Goal: Task Accomplishment & Management: Manage account settings

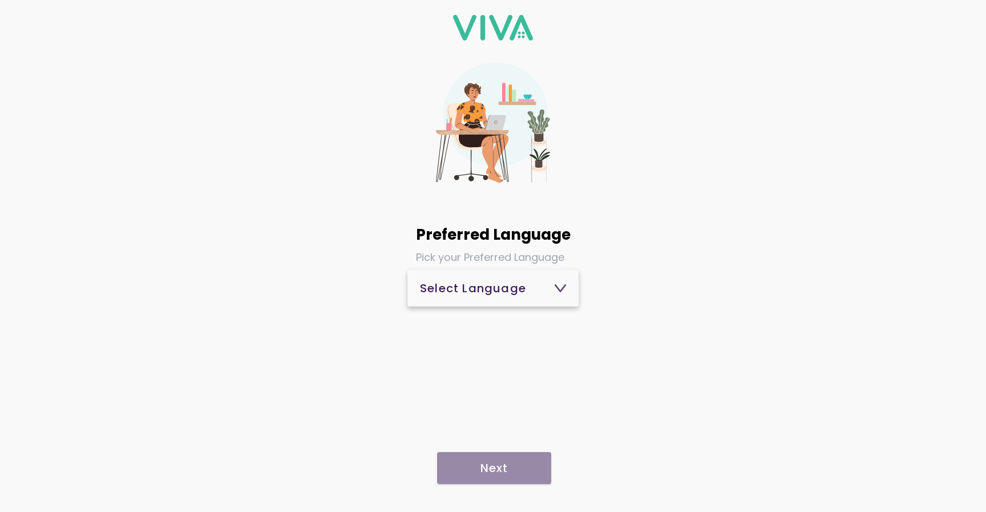
click at [473, 290] on div "Select Language" at bounding box center [493, 287] width 146 height 11
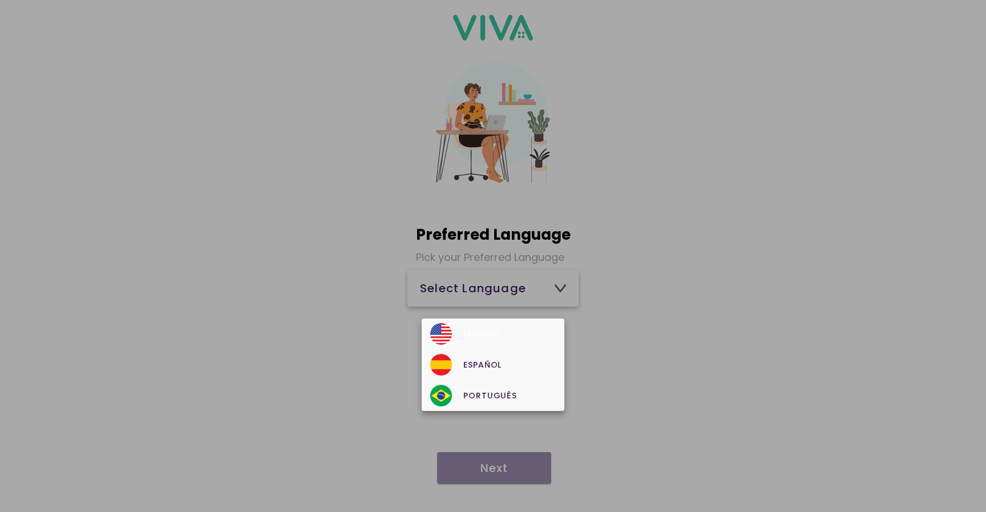
click at [476, 322] on button "English" at bounding box center [493, 333] width 143 height 31
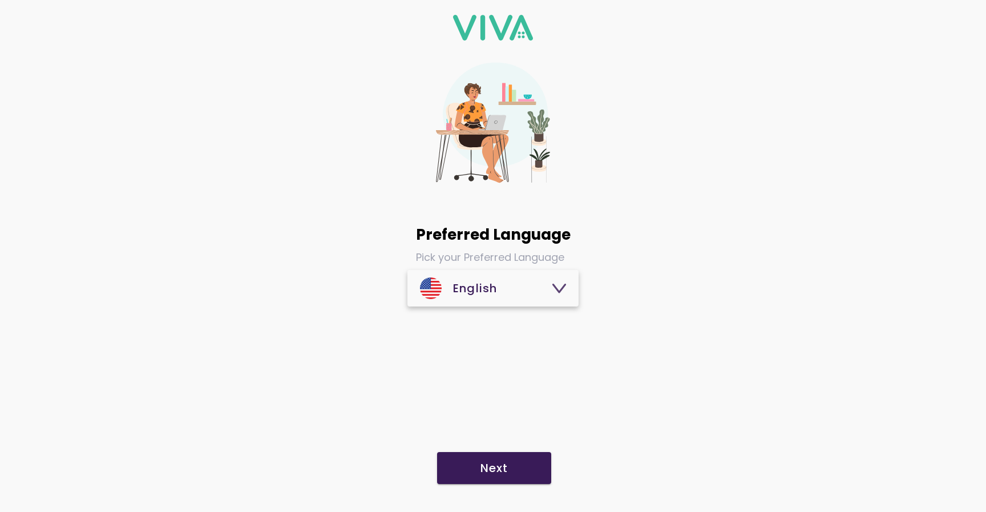
click at [0, 0] on slot "Next" at bounding box center [0, 0] width 0 height 0
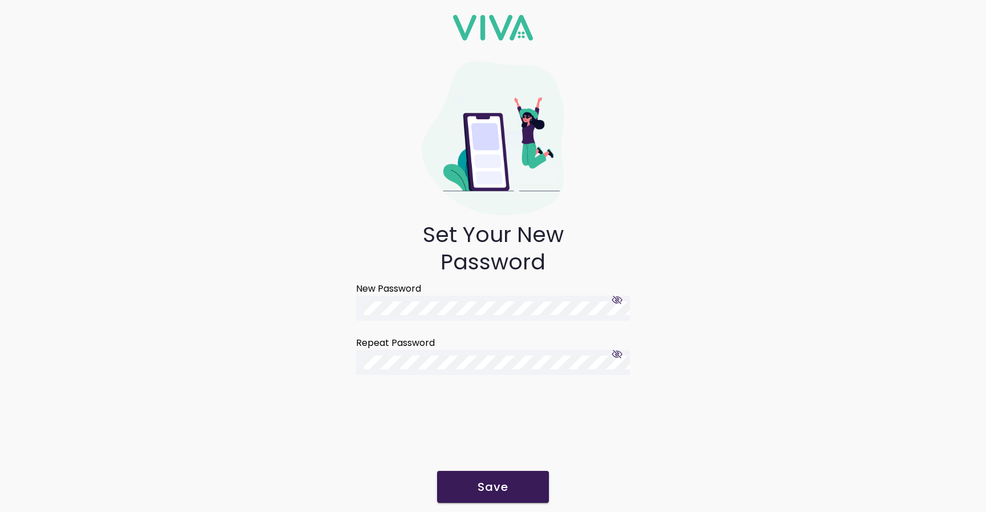
click at [473, 483] on span "Save" at bounding box center [492, 486] width 89 height 11
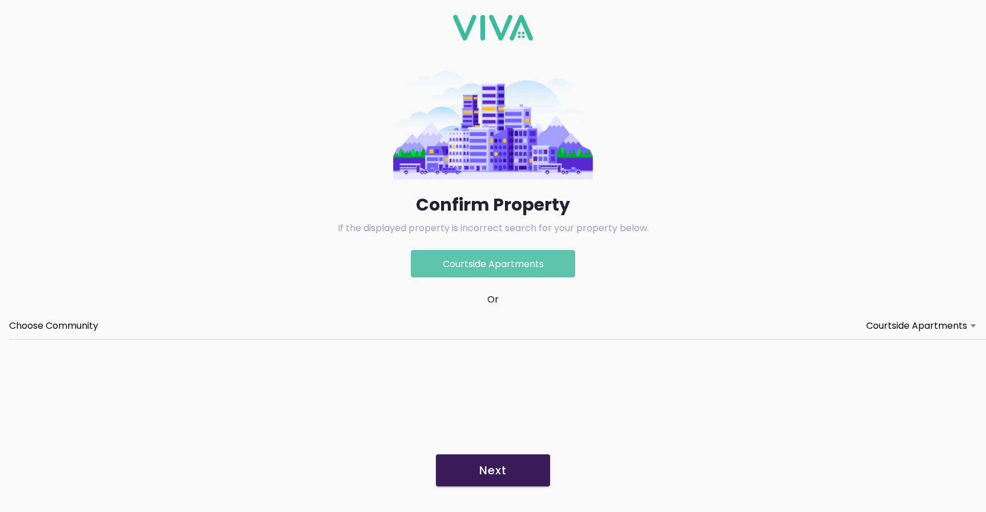
click at [0, 0] on slot "Next" at bounding box center [0, 0] width 0 height 0
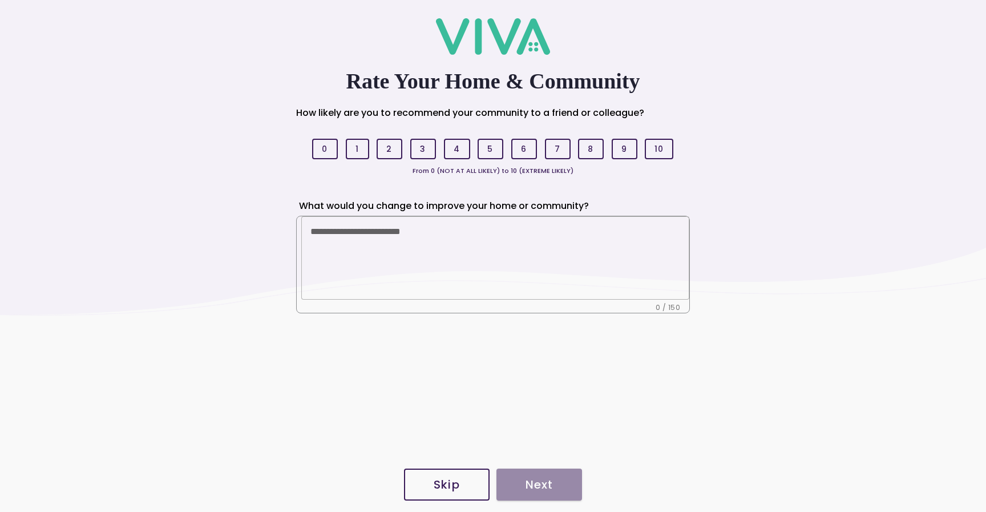
click at [0, 0] on slot "Skip" at bounding box center [0, 0] width 0 height 0
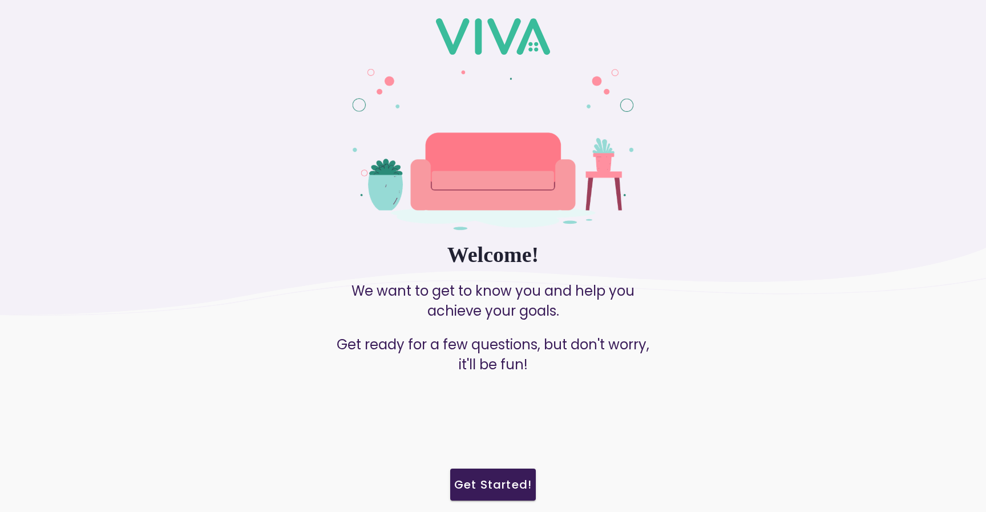
click at [0, 0] on slot "Get Started!" at bounding box center [0, 0] width 0 height 0
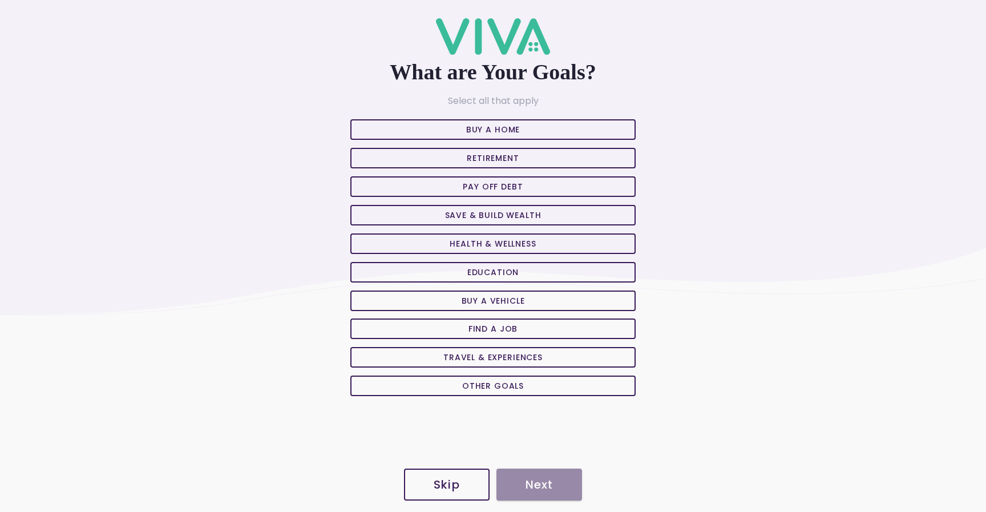
click at [468, 484] on span "Skip" at bounding box center [446, 484] width 60 height 11
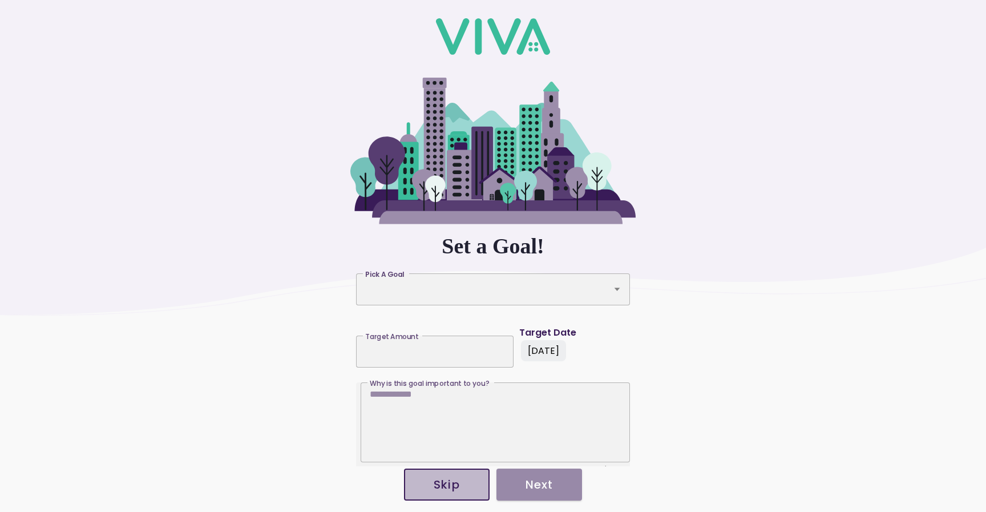
click at [0, 0] on slot "Skip" at bounding box center [0, 0] width 0 height 0
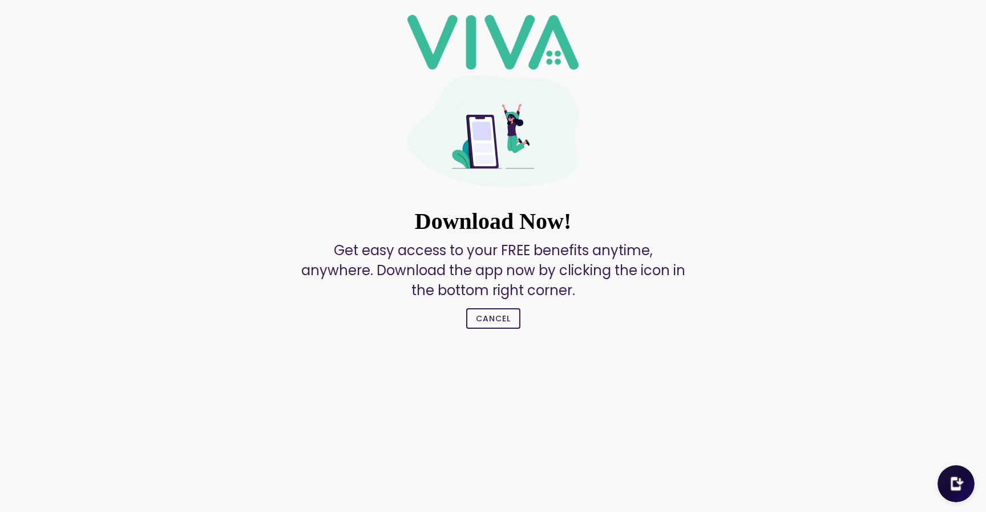
click at [0, 0] on slot "Cancel" at bounding box center [0, 0] width 0 height 0
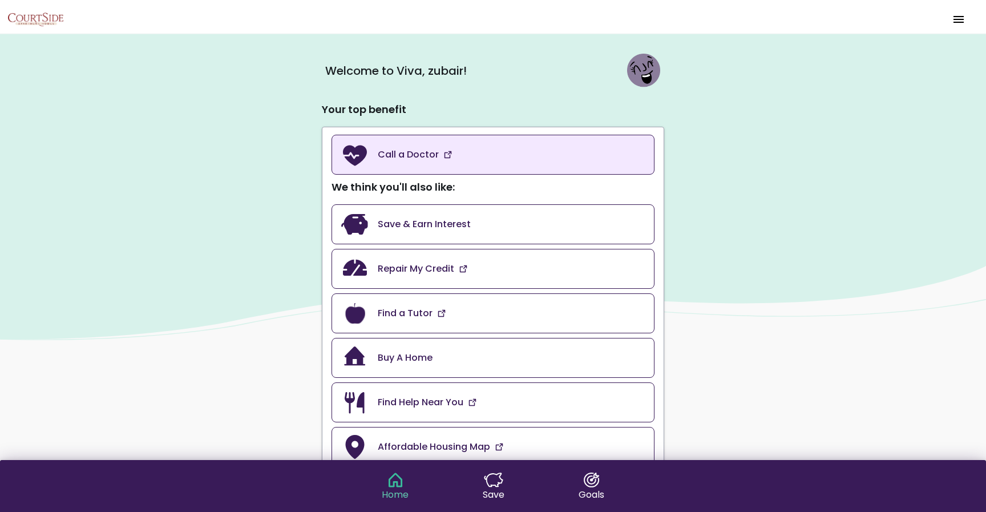
click at [536, 153] on link "Call a Doctor" at bounding box center [492, 155] width 323 height 40
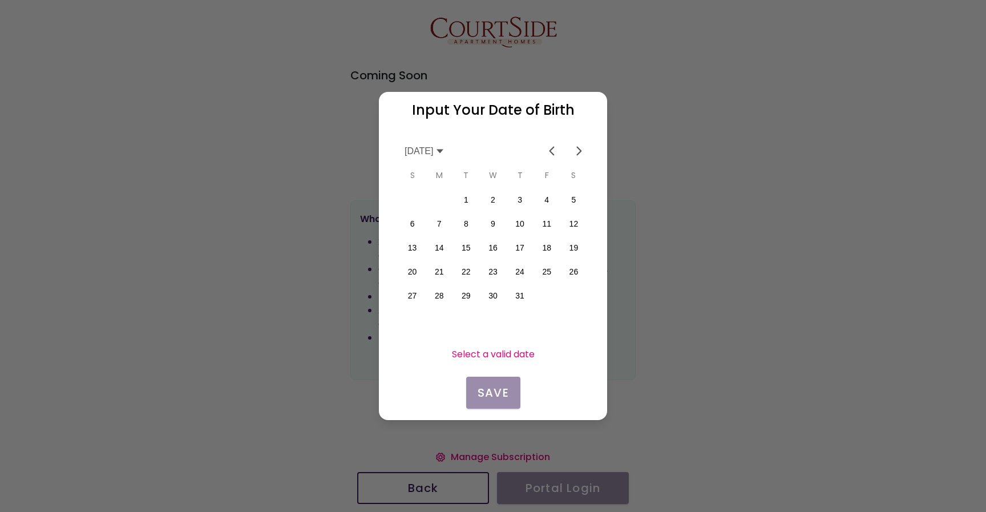
scroll to position [0, 200]
click at [574, 294] on button "30" at bounding box center [573, 296] width 24 height 24
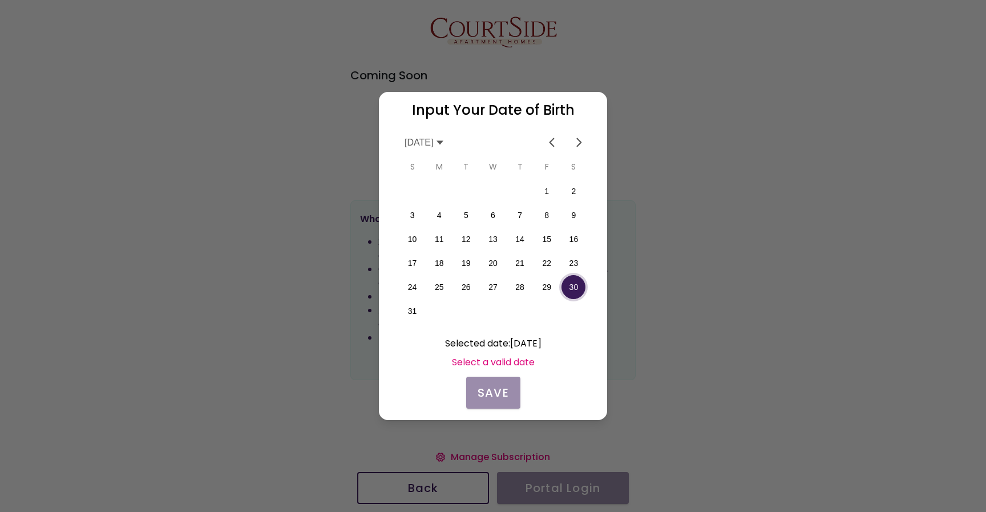
click at [444, 139] on icon at bounding box center [439, 142] width 9 height 9
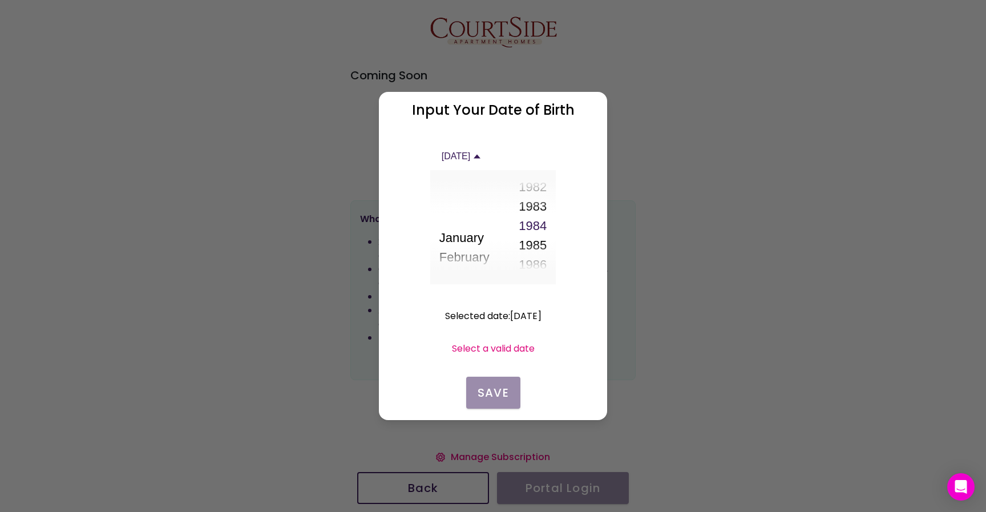
scroll to position [1155, 0]
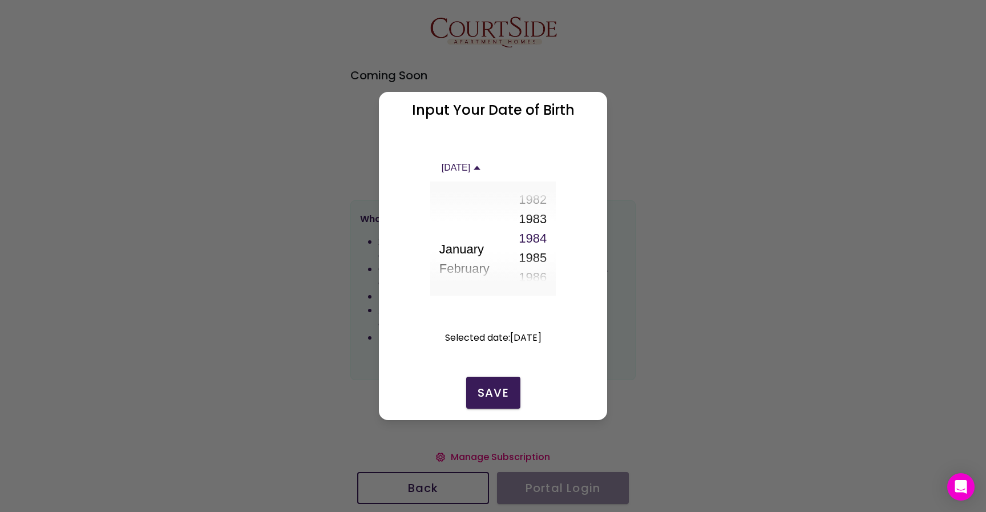
click at [533, 201] on button "1982" at bounding box center [533, 199] width 28 height 19
click at [533, 222] on button "1981" at bounding box center [533, 218] width 28 height 19
click at [0, 0] on slot "Save" at bounding box center [0, 0] width 0 height 0
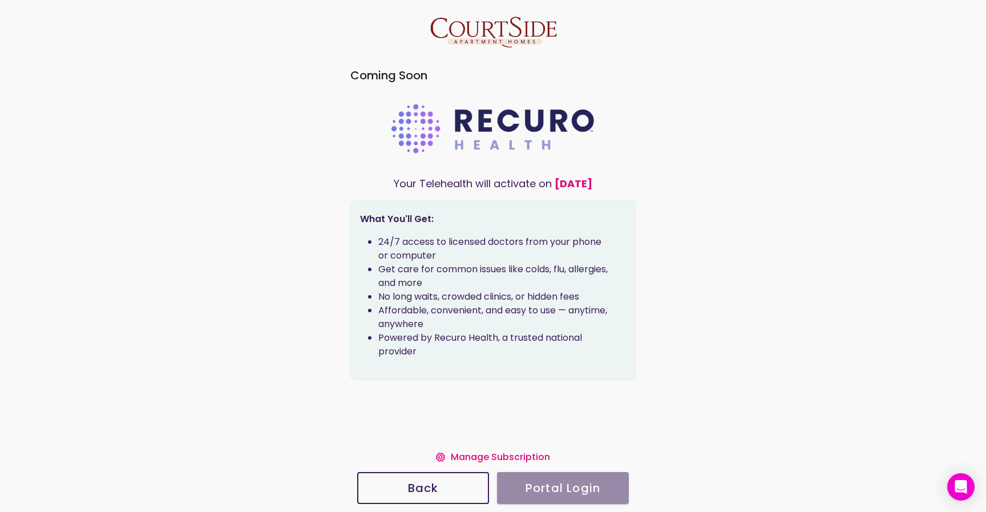
click at [484, 385] on main "Coming Soon Your Telehealth will activate on [DATE] What You'll Get: 24/7 acces…" at bounding box center [492, 244] width 285 height 379
click at [0, 0] on slot "Manage Subscription" at bounding box center [0, 0] width 0 height 0
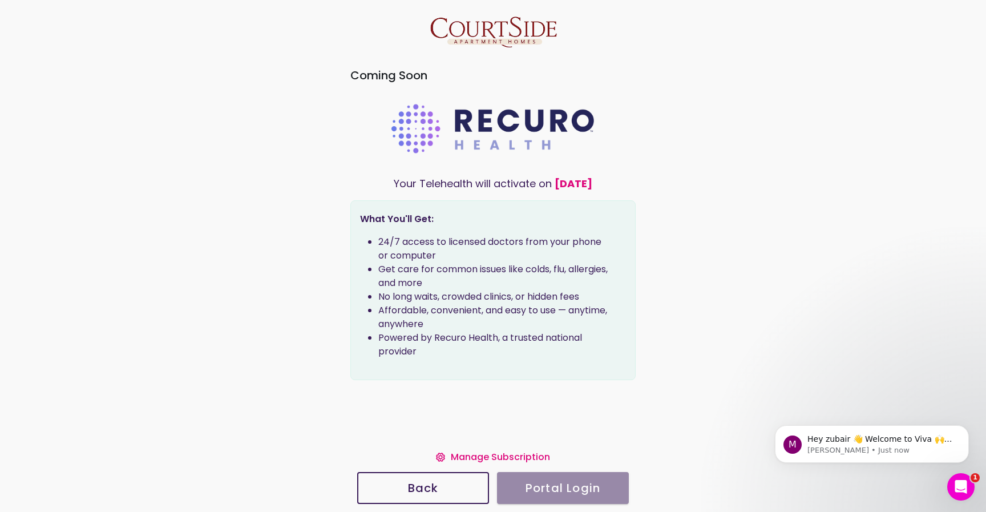
scroll to position [0, 0]
click at [568, 491] on ion-col "Portal Login" at bounding box center [563, 488] width 140 height 42
click at [473, 471] on ion-col "Back" at bounding box center [423, 488] width 140 height 42
click at [471, 480] on button "Back" at bounding box center [423, 488] width 132 height 32
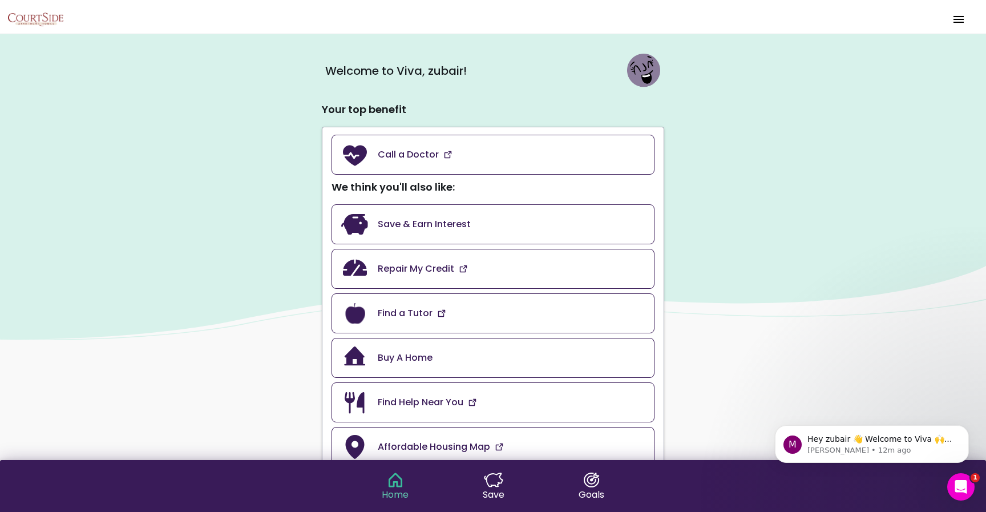
click at [960, 23] on span "menu" at bounding box center [958, 19] width 18 height 27
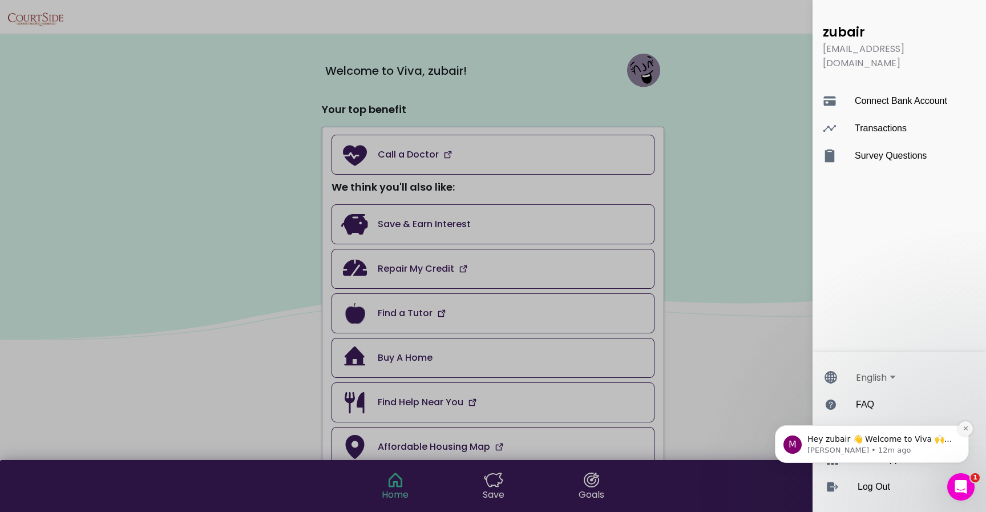
click at [964, 429] on icon "Dismiss notification" at bounding box center [965, 428] width 4 height 4
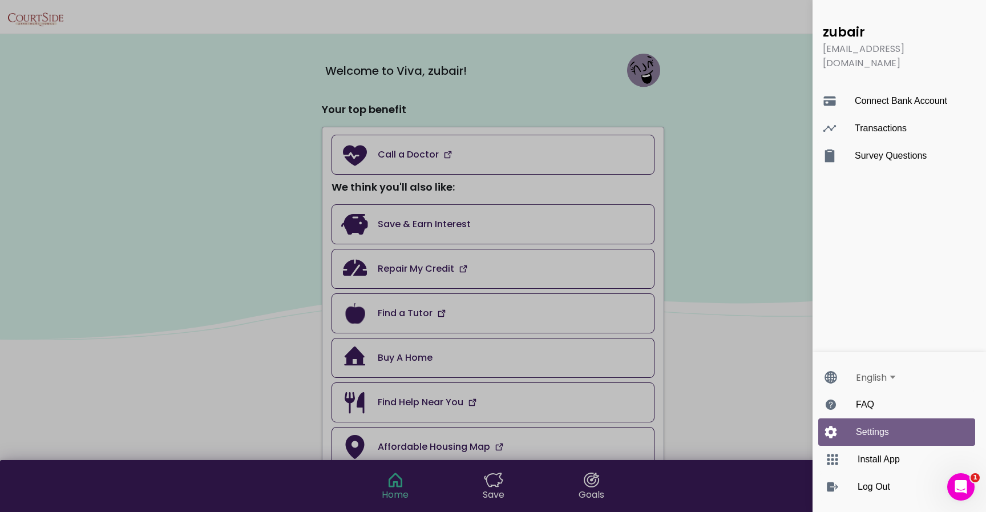
click at [893, 434] on div "Settings" at bounding box center [908, 431] width 104 height 27
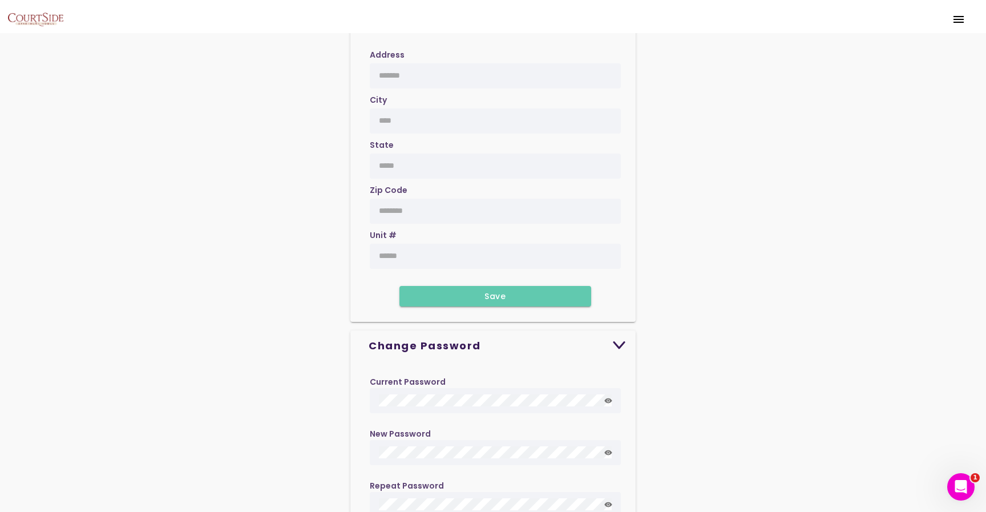
scroll to position [989, 0]
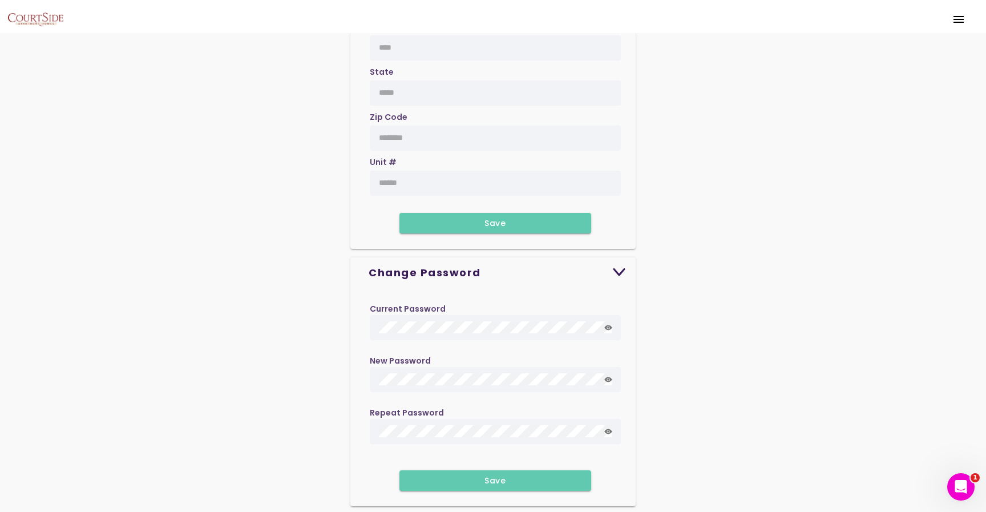
click at [606, 430] on icon at bounding box center [607, 431] width 7 height 5
click at [609, 380] on icon at bounding box center [608, 379] width 8 height 8
click at [511, 483] on span "Save" at bounding box center [495, 480] width 174 height 8
